Goal: Information Seeking & Learning: Find specific page/section

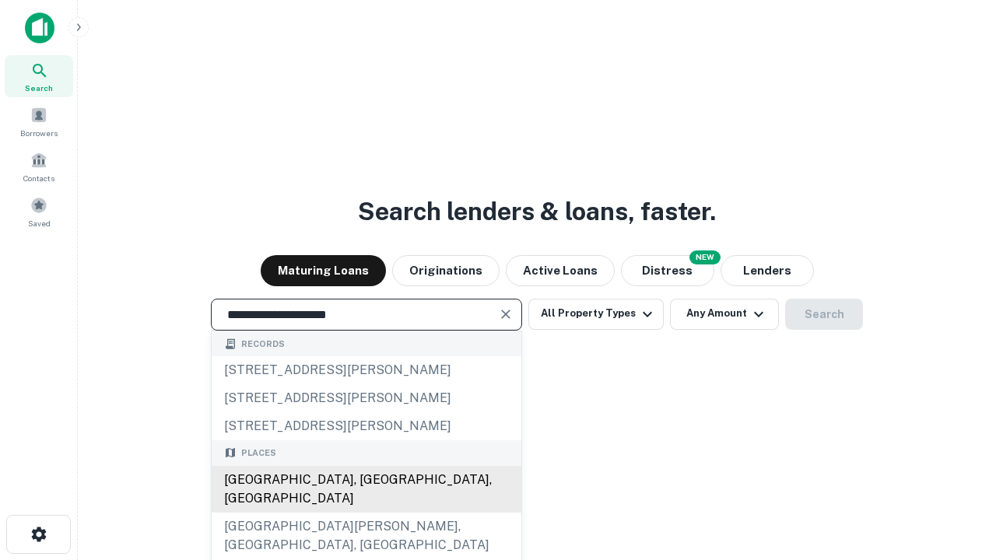
click at [366, 513] on div "[GEOGRAPHIC_DATA], [GEOGRAPHIC_DATA], [GEOGRAPHIC_DATA]" at bounding box center [367, 489] width 310 height 47
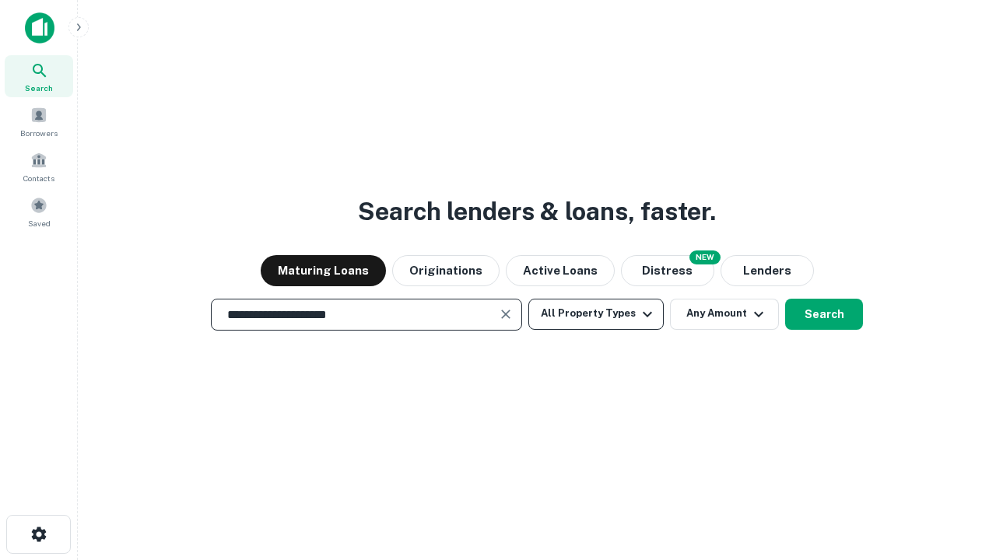
type input "**********"
click at [596, 314] on button "All Property Types" at bounding box center [595, 314] width 135 height 31
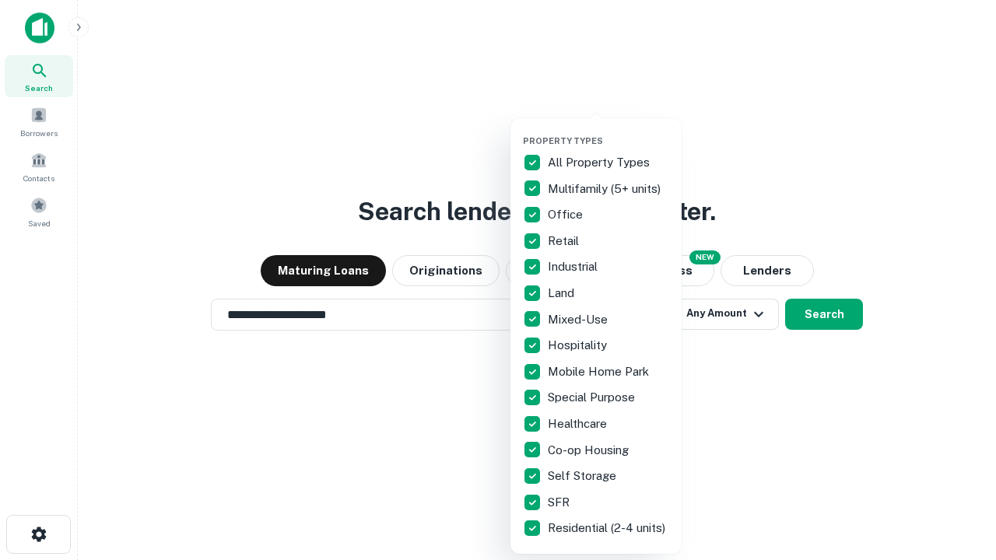
click at [608, 131] on button "button" at bounding box center [608, 131] width 171 height 1
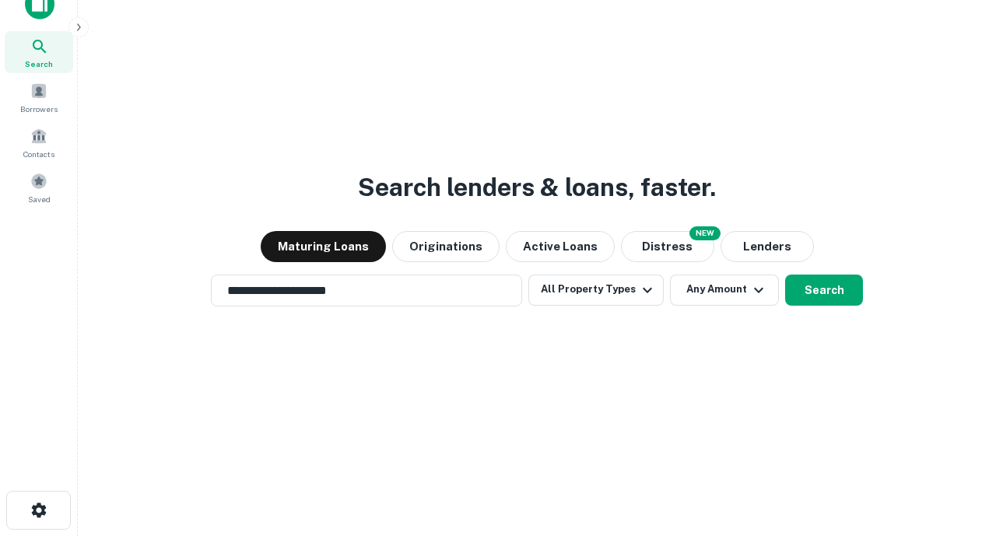
scroll to position [9, 188]
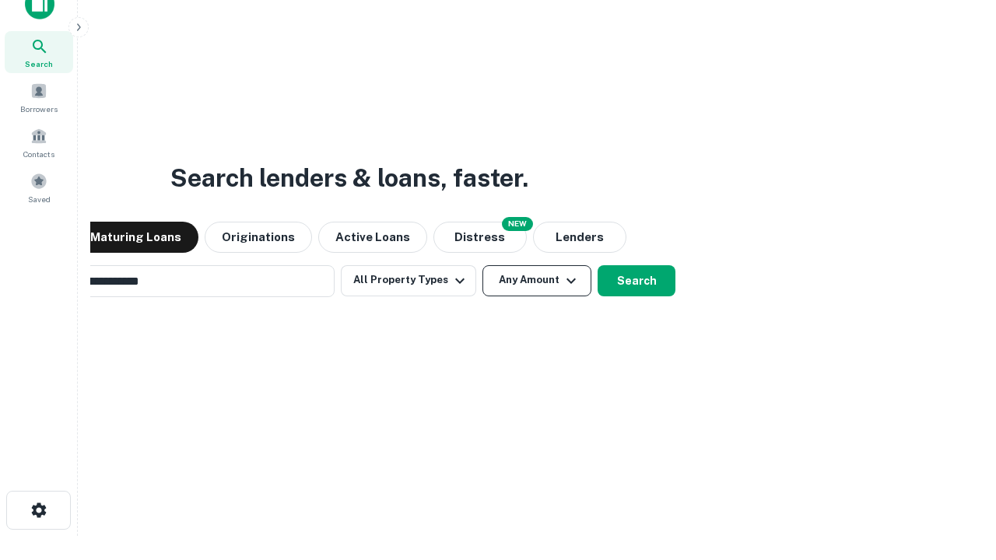
click at [482, 265] on button "Any Amount" at bounding box center [536, 280] width 109 height 31
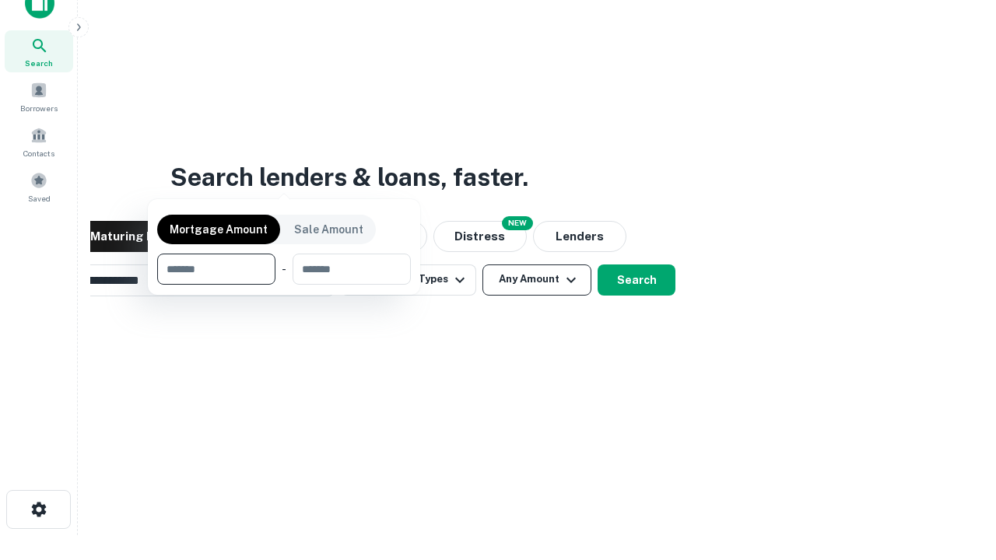
scroll to position [112, 440]
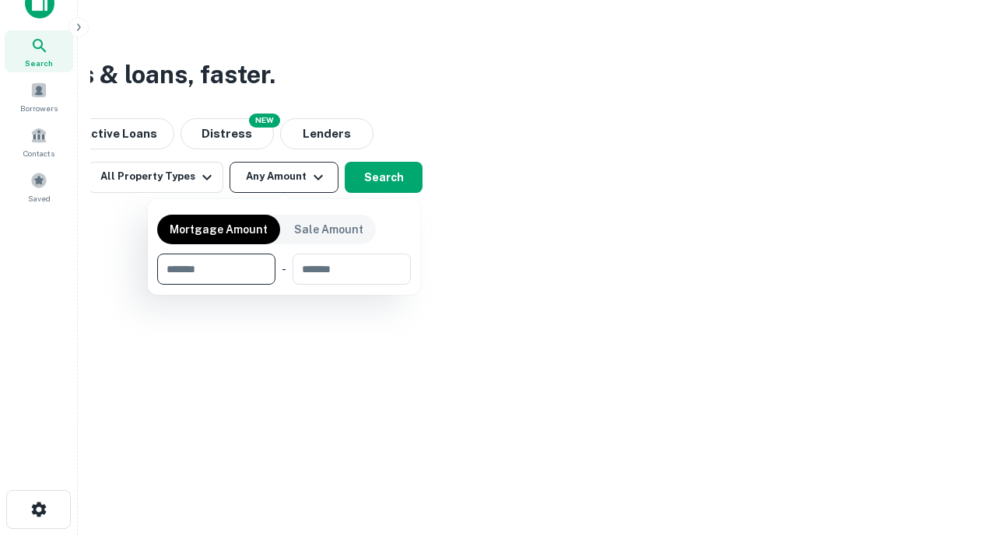
type input "*******"
click at [284, 285] on button "button" at bounding box center [284, 285] width 254 height 1
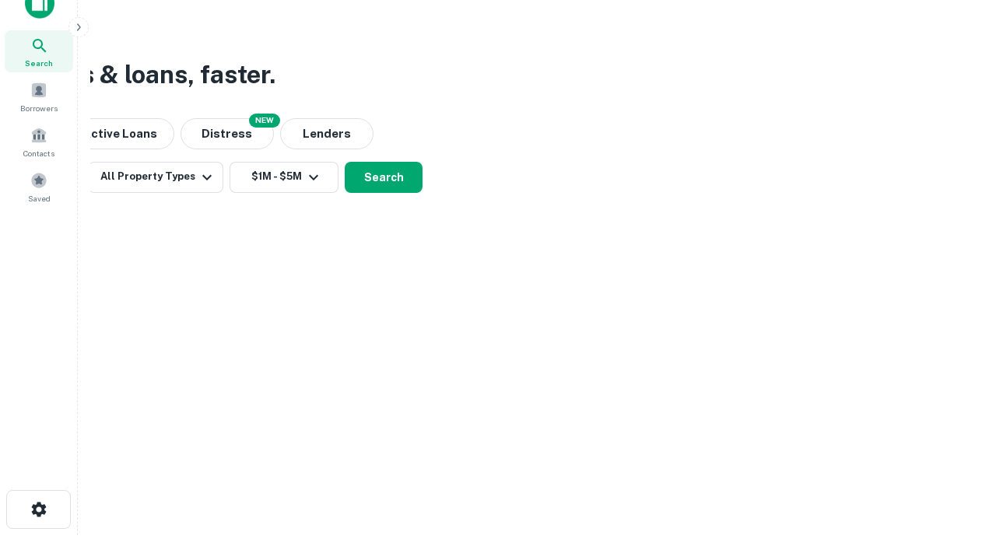
scroll to position [9, 287]
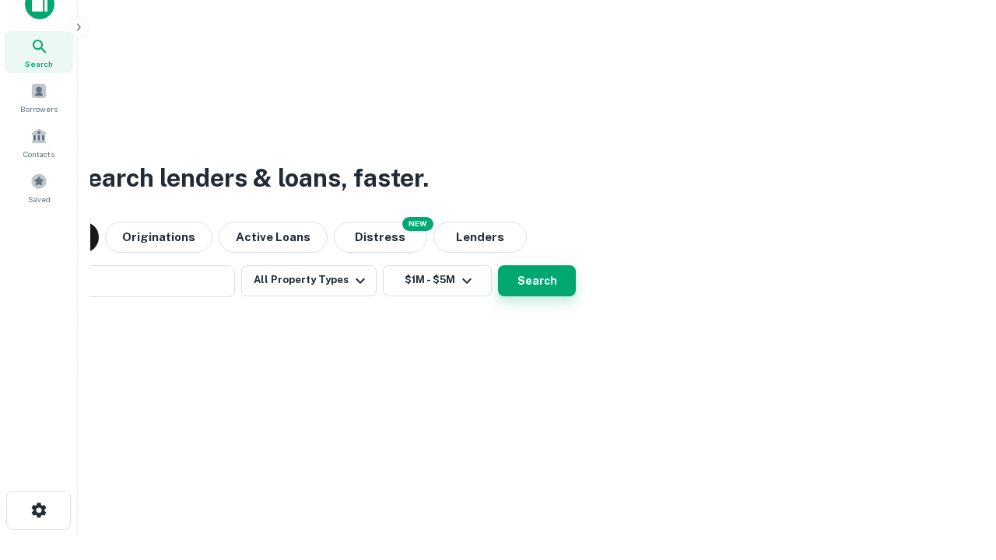
click at [498, 265] on button "Search" at bounding box center [537, 280] width 78 height 31
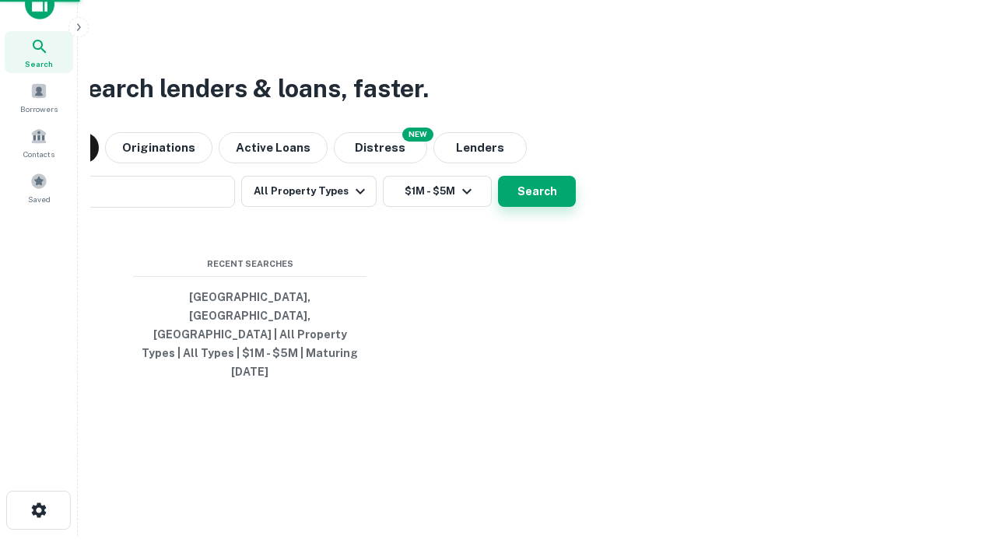
scroll to position [41, 440]
